Goal: Information Seeking & Learning: Learn about a topic

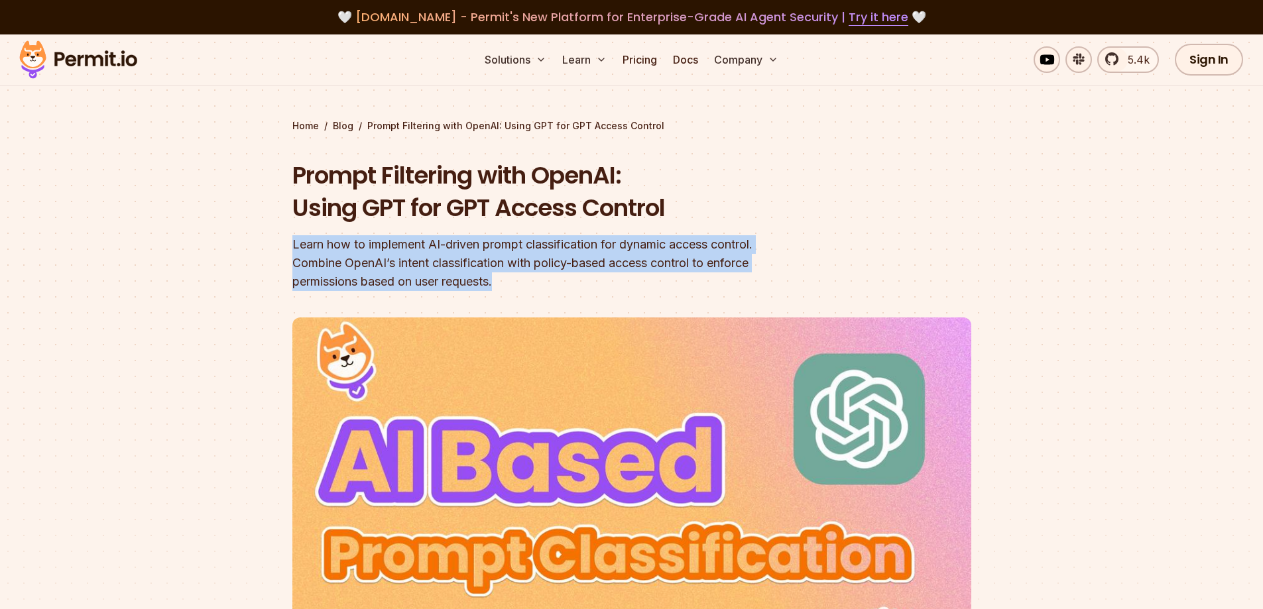
click at [537, 280] on section "Home / Blog / Prompt Filtering with OpenAI: Using GPT for GPT Access Control Pr…" at bounding box center [631, 418] width 1263 height 768
click at [532, 286] on div "Learn how to implement AI-driven prompt classification for dynamic access contr…" at bounding box center [546, 263] width 509 height 56
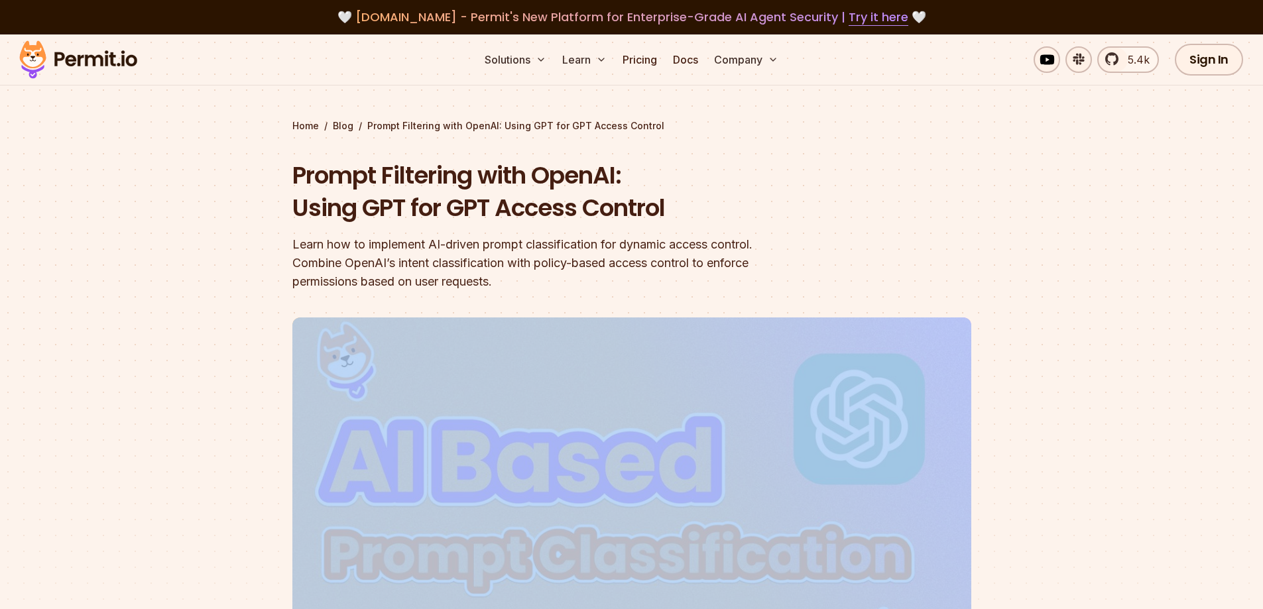
click at [532, 286] on div "Learn how to implement AI-driven prompt classification for dynamic access contr…" at bounding box center [546, 263] width 509 height 56
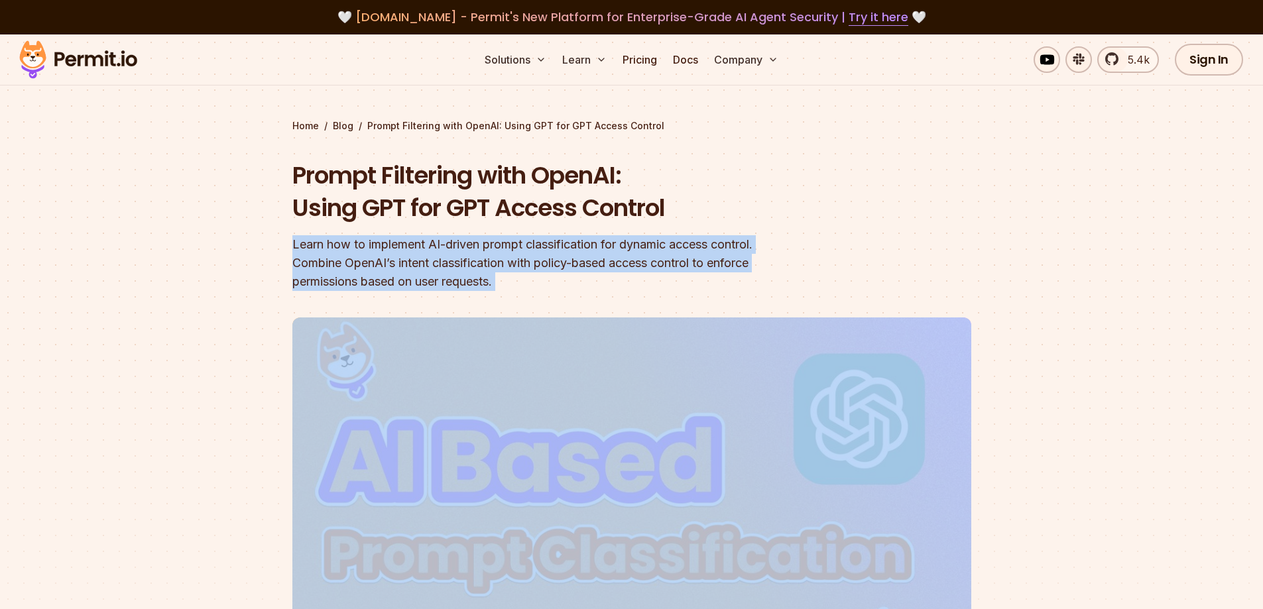
click at [532, 286] on div "Learn how to implement AI-driven prompt classification for dynamic access contr…" at bounding box center [546, 263] width 509 height 56
click at [479, 283] on div "Learn how to implement AI-driven prompt classification for dynamic access contr…" at bounding box center [546, 263] width 509 height 56
click at [534, 284] on div "Learn how to implement AI-driven prompt classification for dynamic access contr…" at bounding box center [546, 263] width 509 height 56
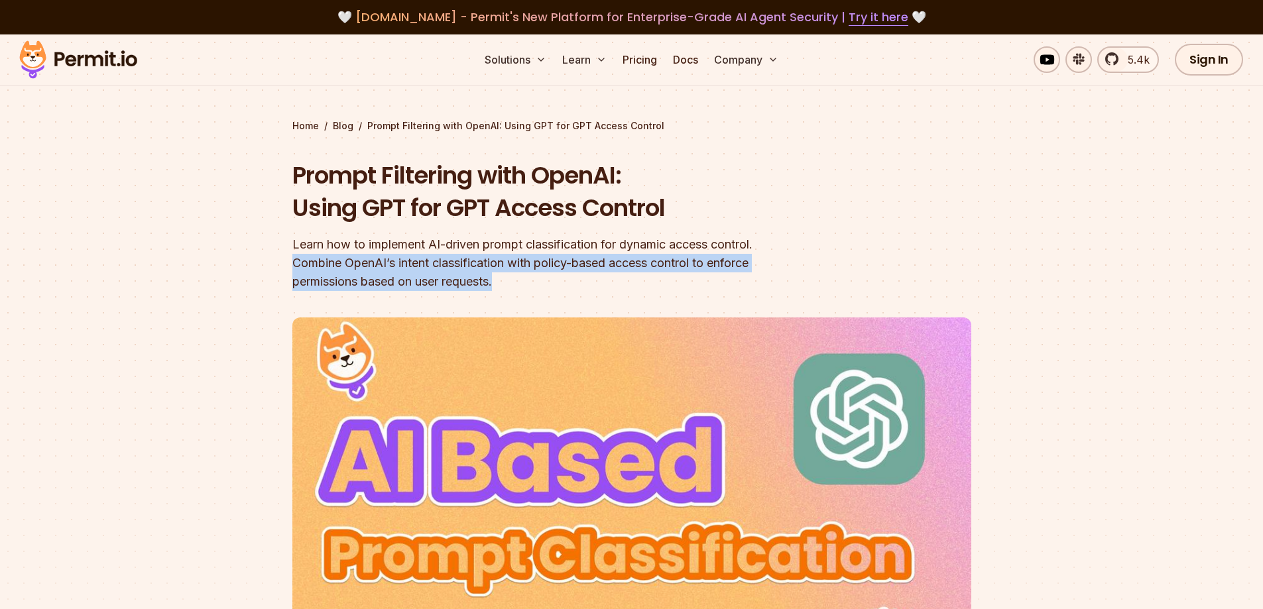
drag, startPoint x: 530, startPoint y: 284, endPoint x: 249, endPoint y: 257, distance: 282.4
click at [249, 257] on section "Home / Blog / Prompt Filtering with OpenAI: Using GPT for GPT Access Control Pr…" at bounding box center [631, 418] width 1263 height 768
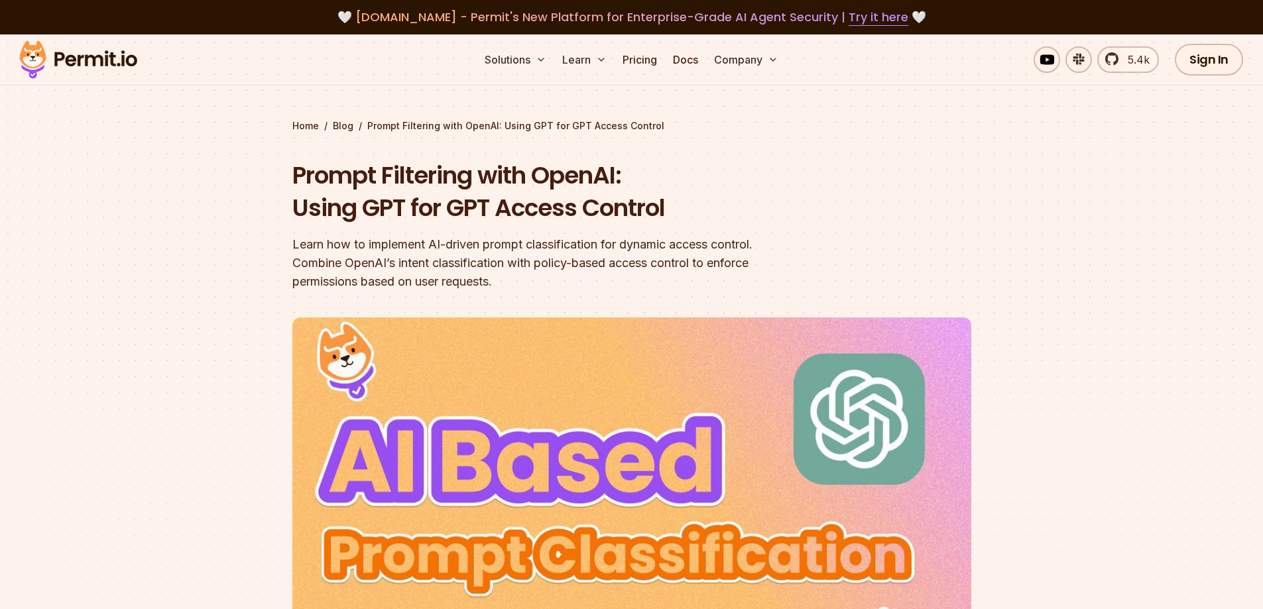
click at [252, 251] on section "Home / Blog / Prompt Filtering with OpenAI: Using GPT for GPT Access Control Pr…" at bounding box center [631, 418] width 1263 height 768
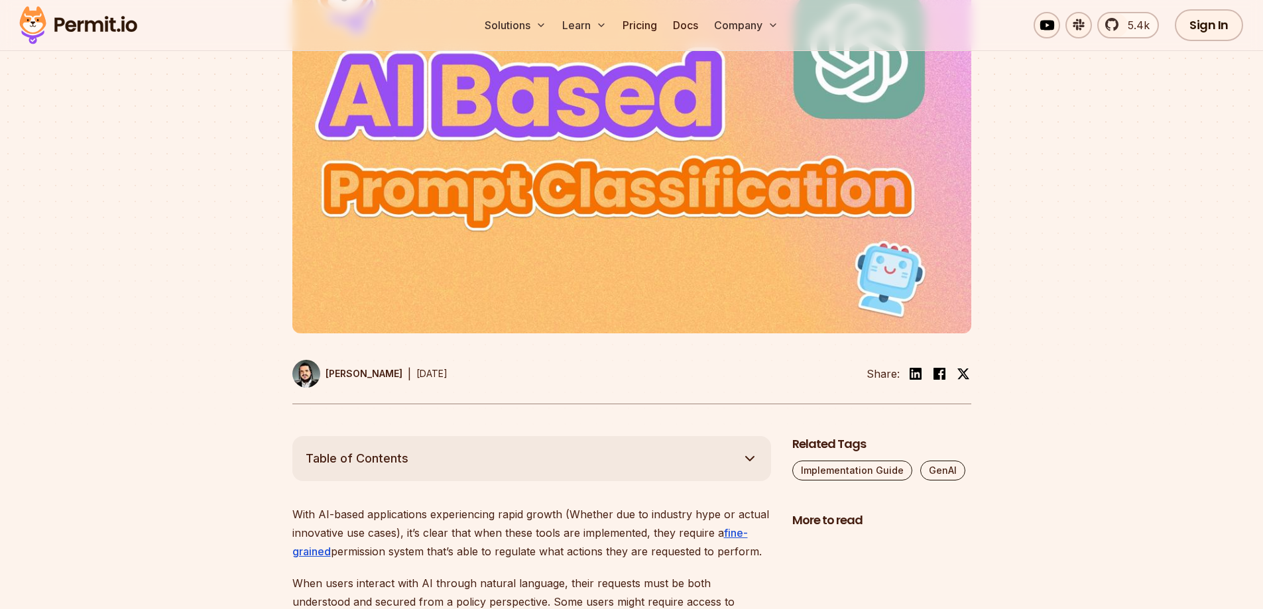
scroll to position [597, 0]
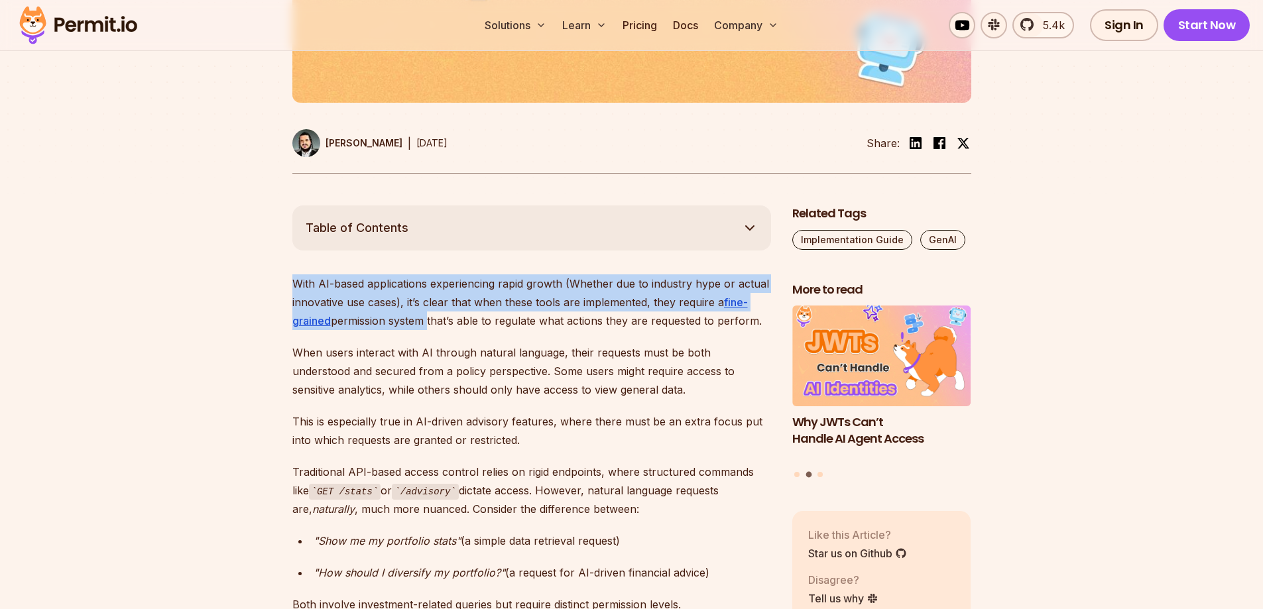
drag, startPoint x: 292, startPoint y: 290, endPoint x: 452, endPoint y: 315, distance: 162.4
click at [428, 312] on p "With AI-based applications experiencing rapid growth (Whether due to industry h…" at bounding box center [531, 302] width 479 height 56
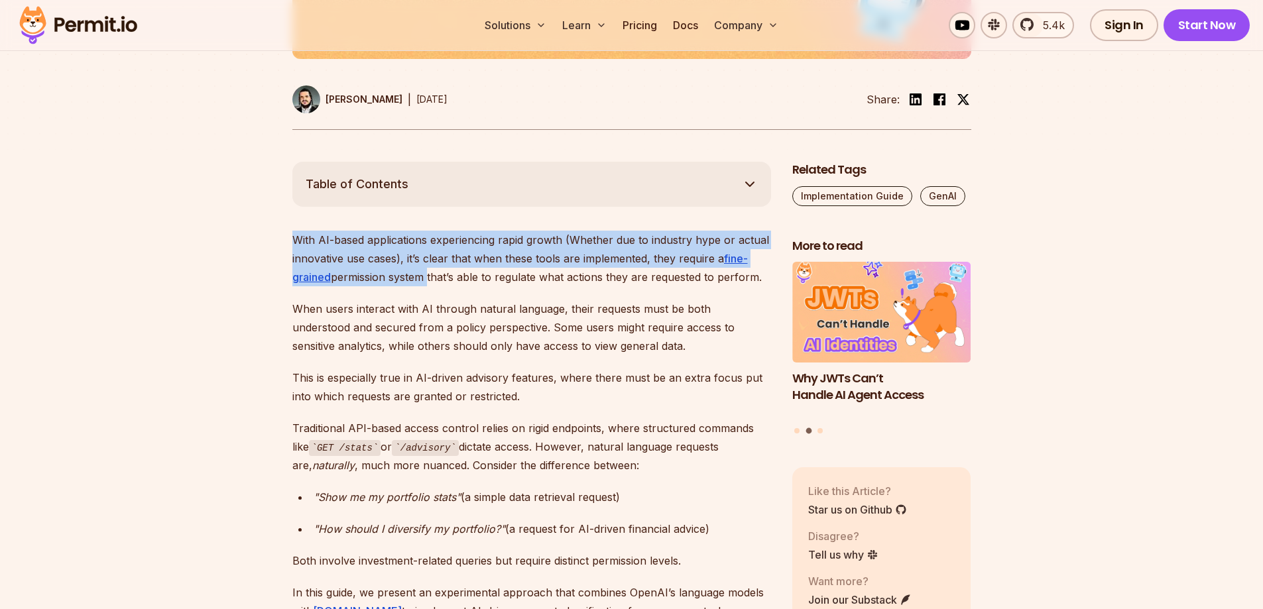
scroll to position [729, 0]
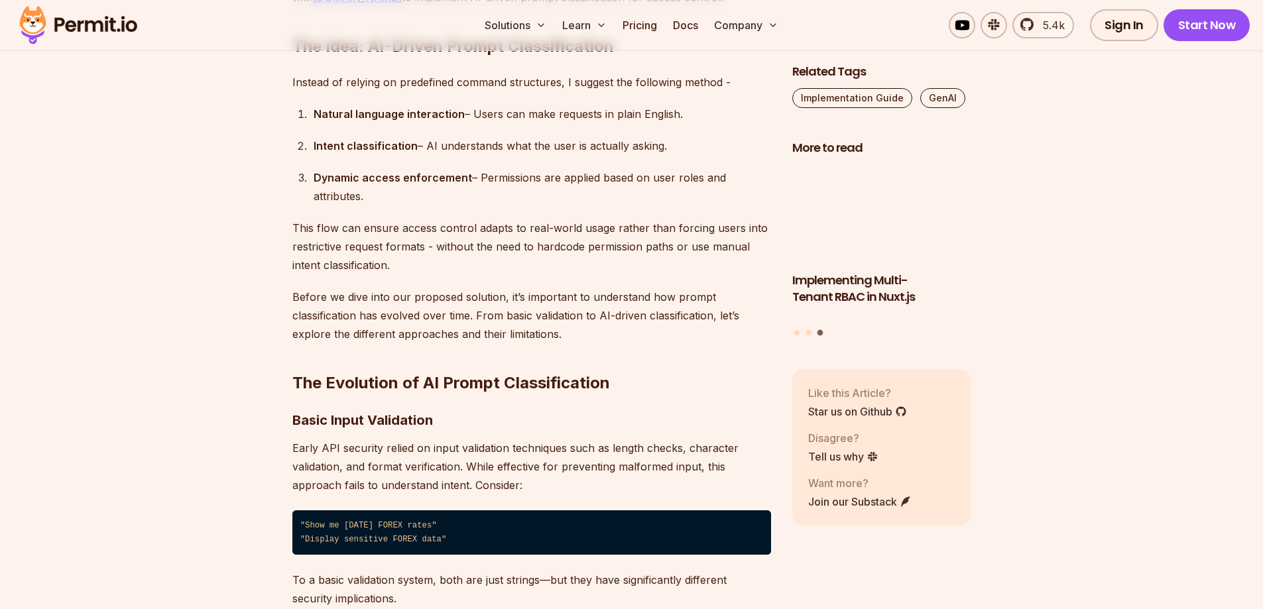
scroll to position [1326, 0]
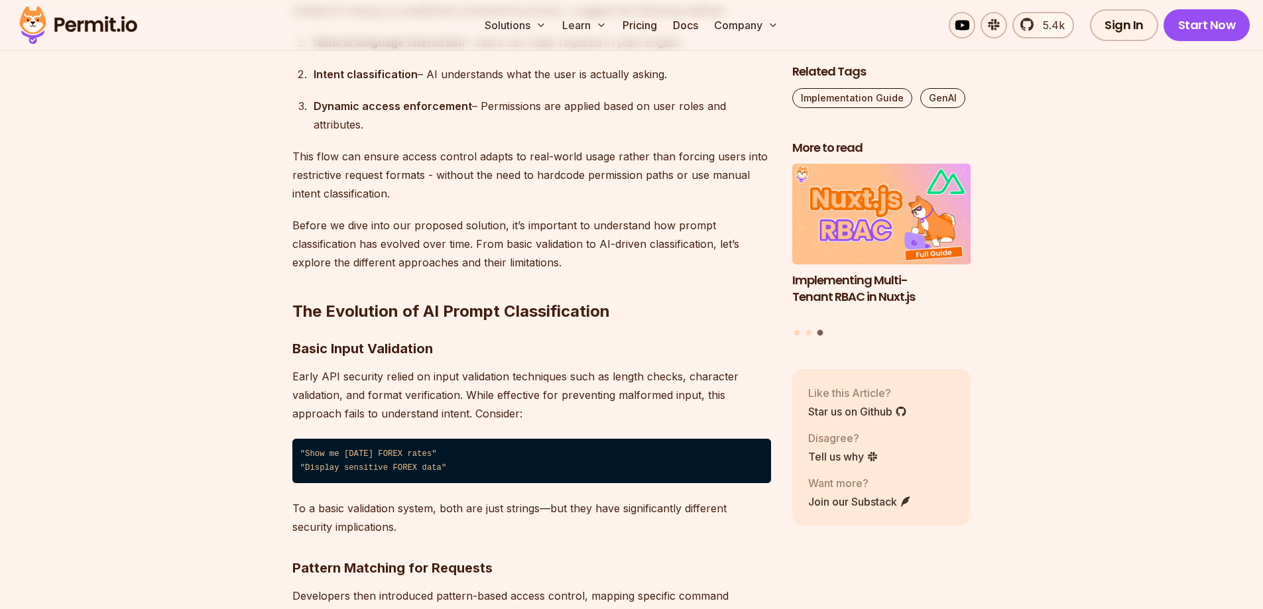
click at [438, 414] on p "Early API security relied on input validation techniques such as length checks,…" at bounding box center [531, 395] width 479 height 56
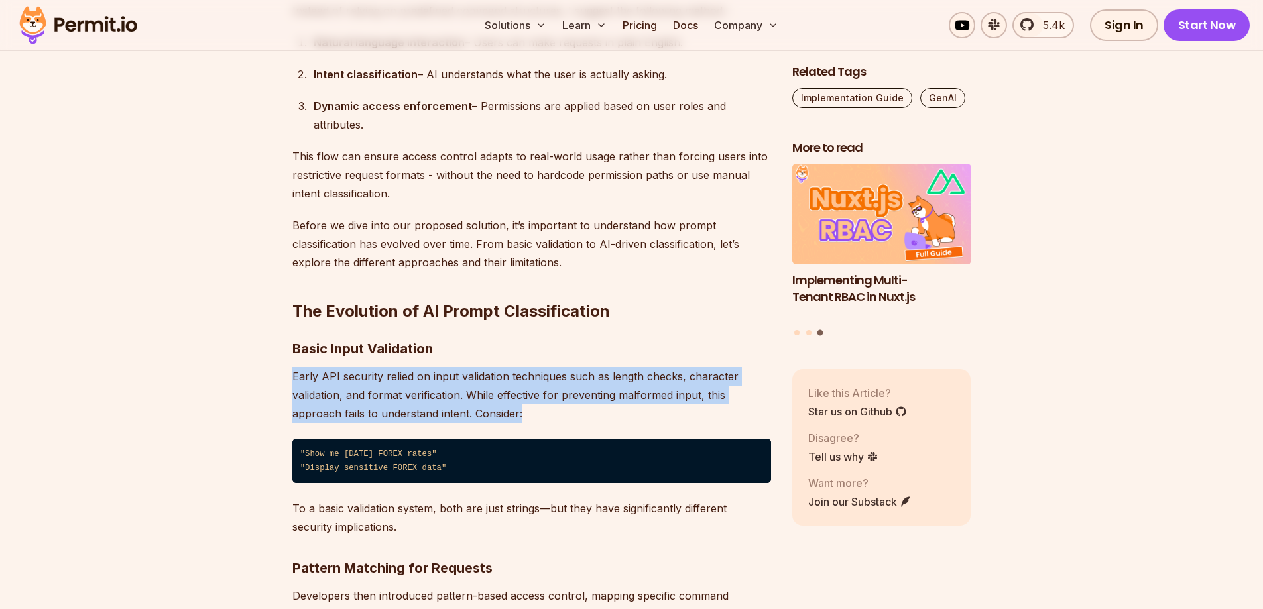
click at [438, 414] on p "Early API security relied on input validation techniques such as length checks,…" at bounding box center [531, 395] width 479 height 56
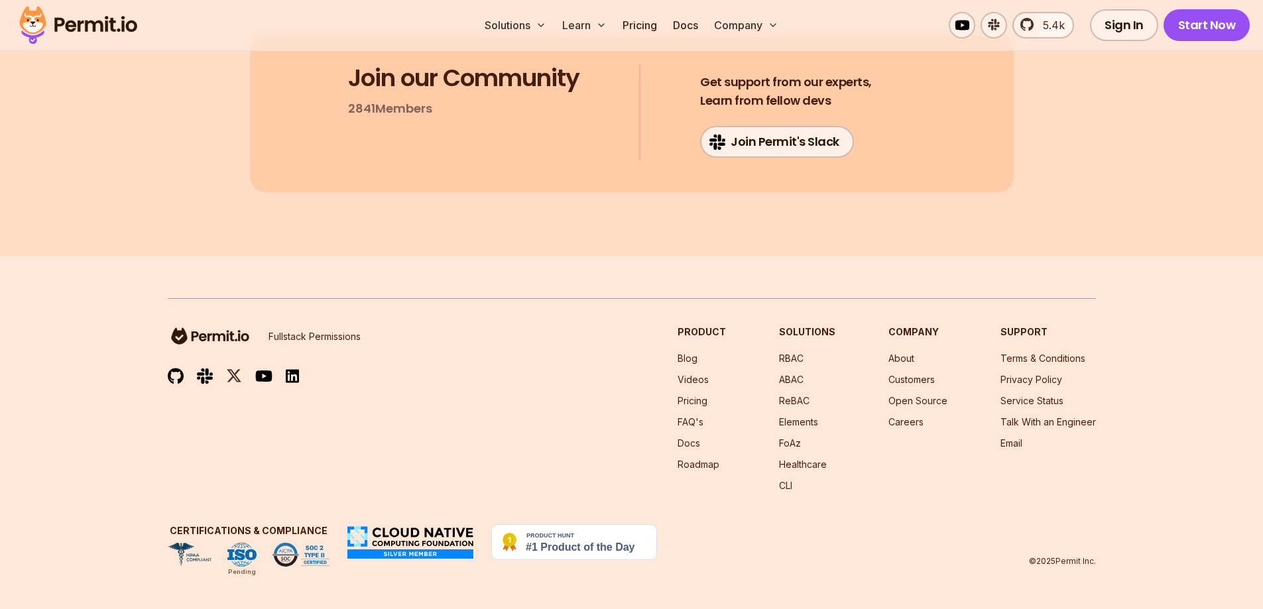
scroll to position [12596, 0]
